Goal: Browse casually

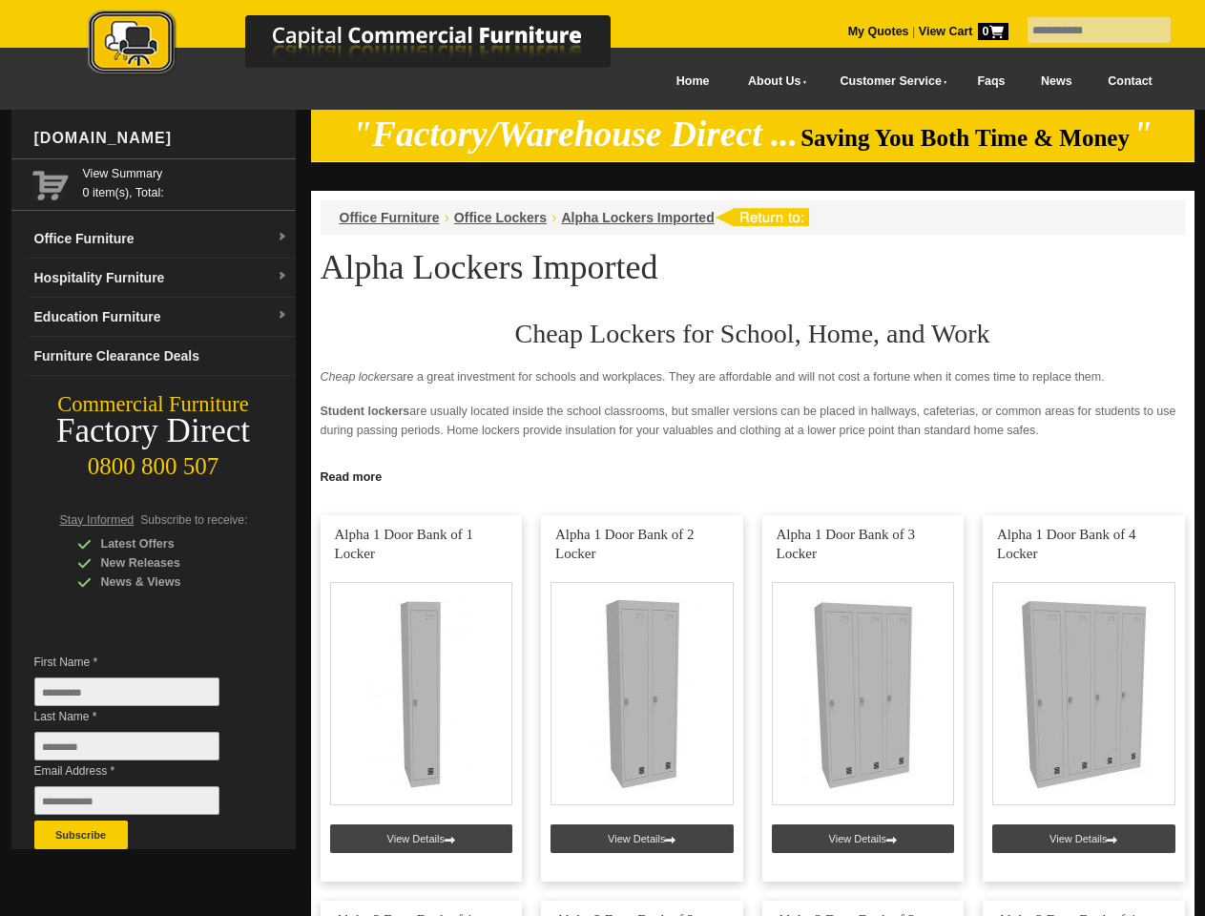
click at [1087, 31] on input "text" at bounding box center [1099, 30] width 143 height 26
click at [141, 751] on input "Last Name *" at bounding box center [126, 746] width 185 height 29
click at [81, 835] on button "Subscribe" at bounding box center [81, 835] width 94 height 29
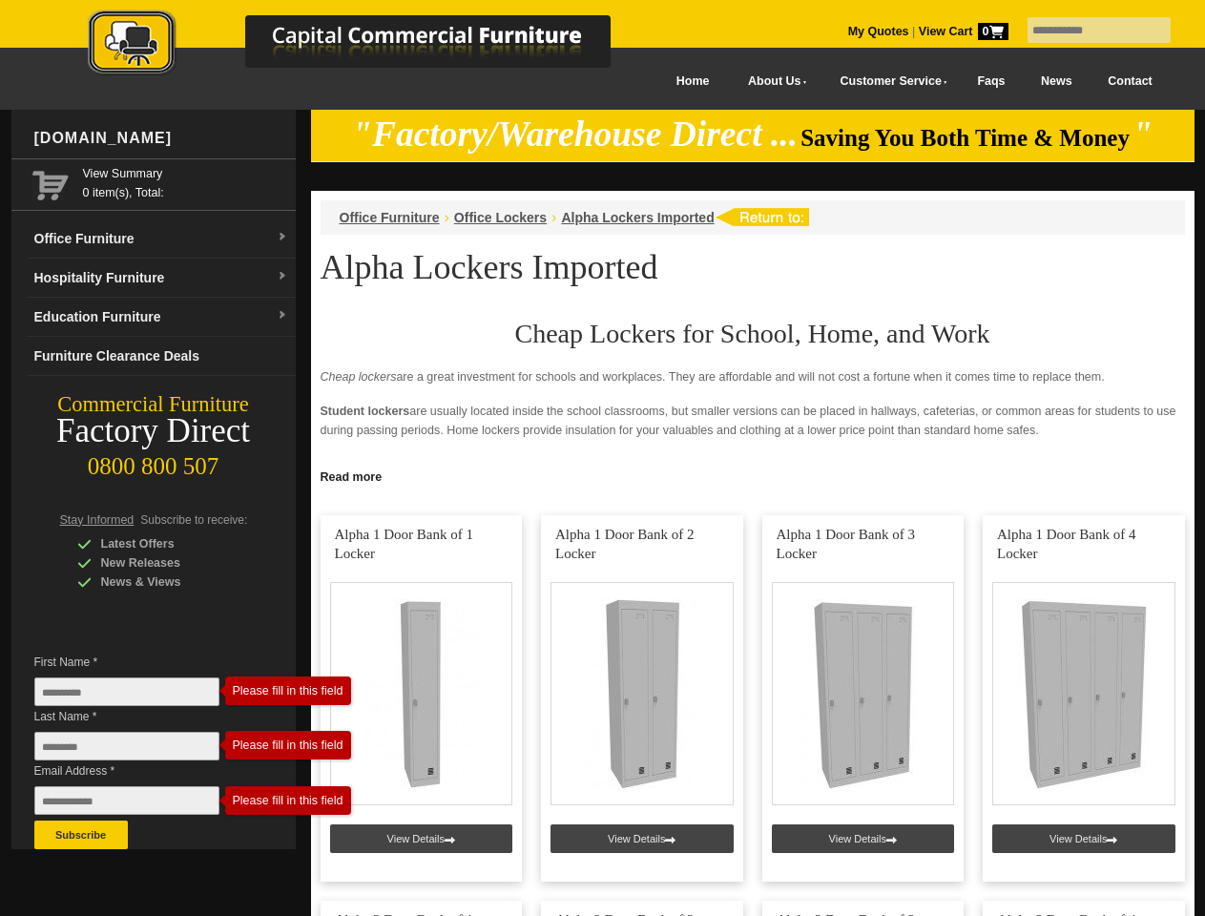
click at [753, 475] on link "Read more" at bounding box center [753, 475] width 884 height 24
